Goal: Use online tool/utility: Utilize a website feature to perform a specific function

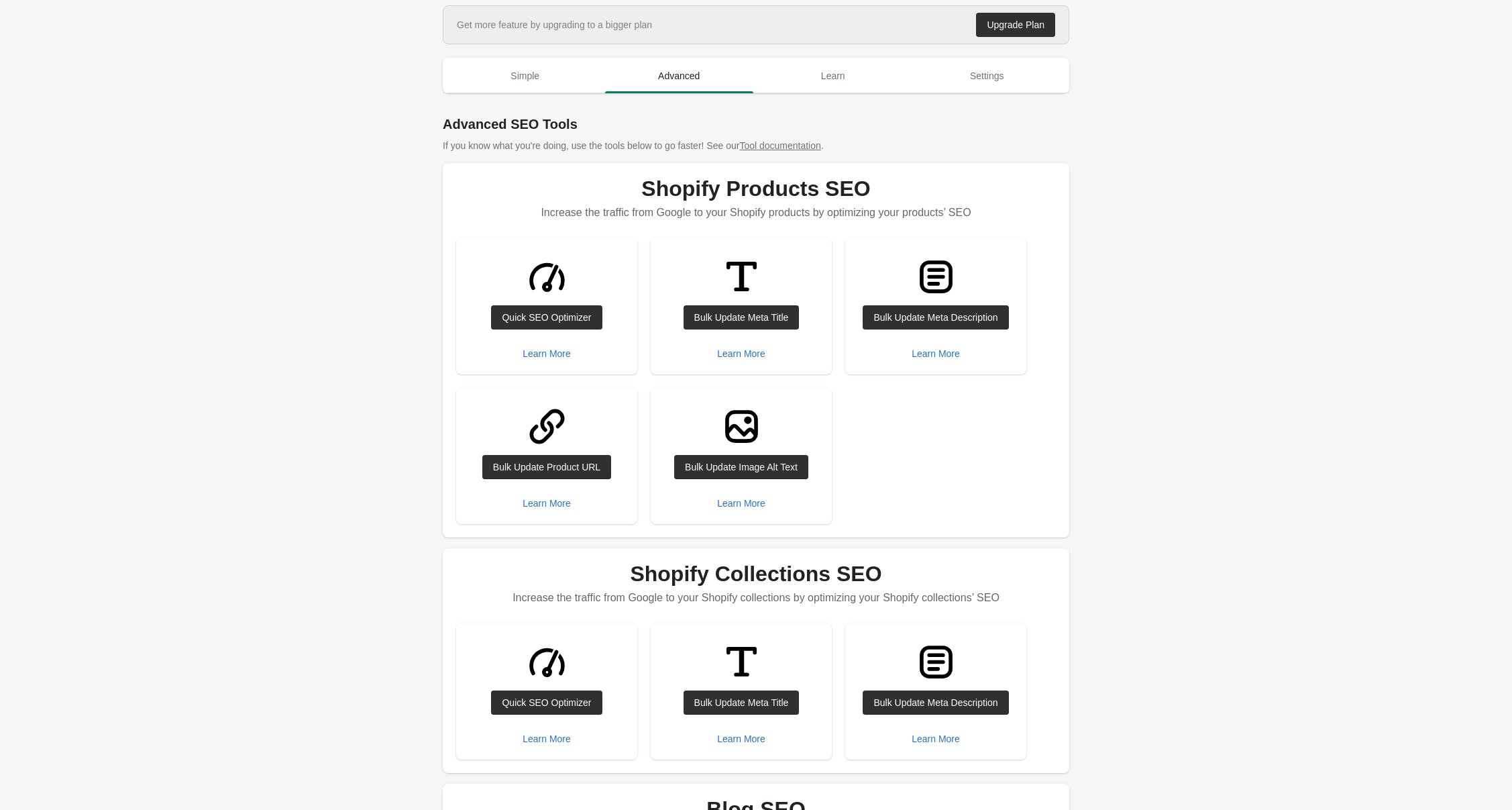
click at [727, 449] on img at bounding box center [741, 426] width 50 height 50
click at [726, 465] on div "Bulk Update Image Alt Text" at bounding box center [741, 467] width 112 height 10
